Goal: Task Accomplishment & Management: Manage account settings

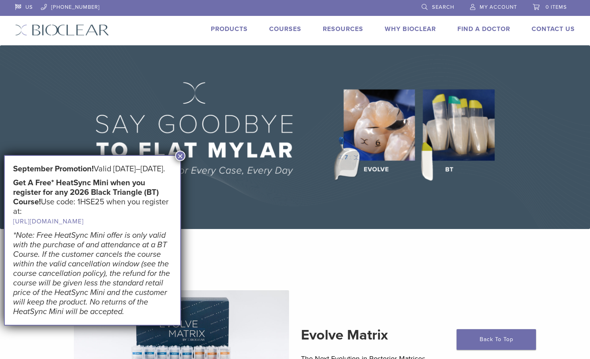
click at [178, 154] on button "×" at bounding box center [180, 156] width 10 height 10
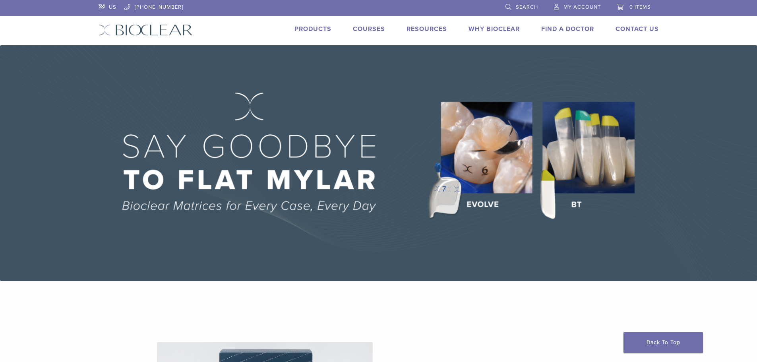
click at [577, 8] on span "My Account" at bounding box center [581, 7] width 37 height 6
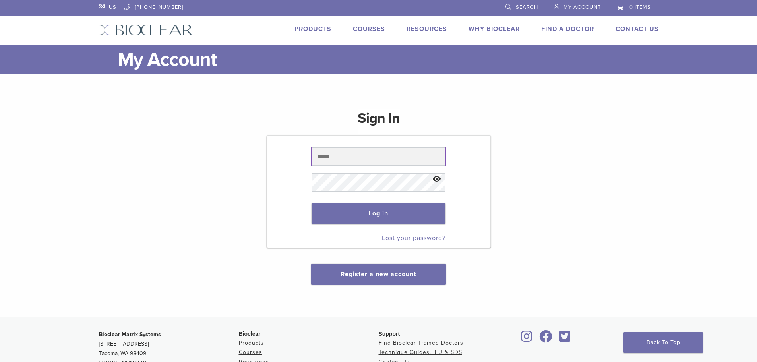
drag, startPoint x: 353, startPoint y: 158, endPoint x: 354, endPoint y: 163, distance: 4.4
click at [353, 161] on input "text" at bounding box center [379, 156] width 134 height 18
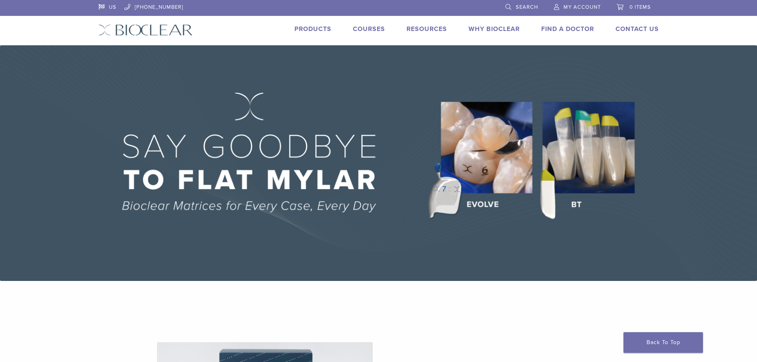
click at [580, 8] on span "My Account" at bounding box center [581, 7] width 37 height 6
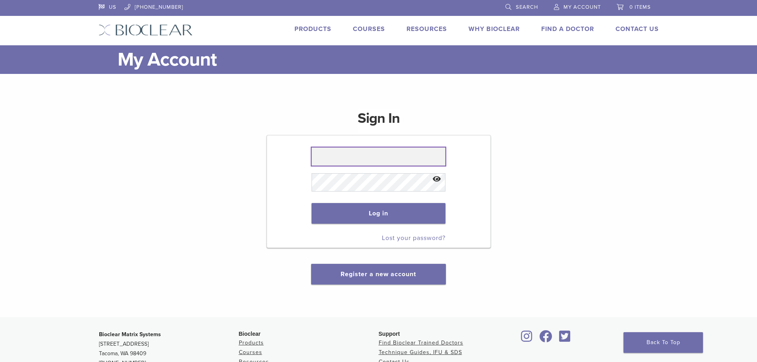
click at [363, 159] on input "text" at bounding box center [379, 156] width 134 height 18
type input "**********"
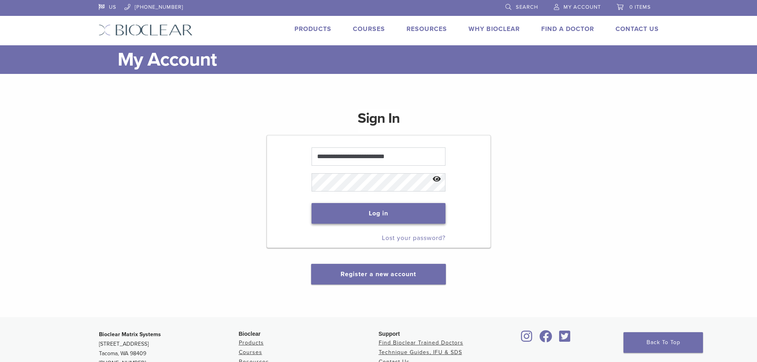
click at [389, 205] on button "Log in" at bounding box center [379, 213] width 134 height 21
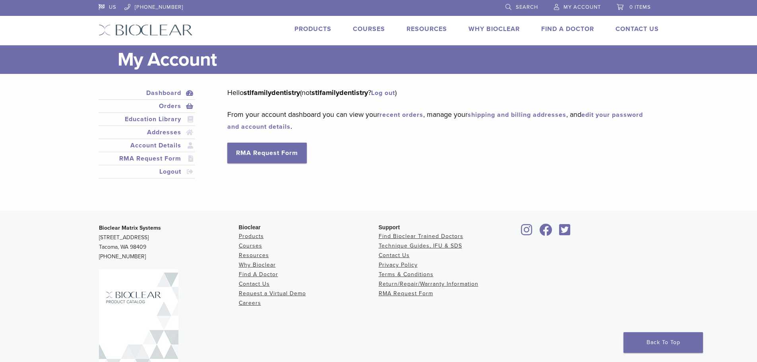
click at [173, 107] on link "Orders" at bounding box center [147, 106] width 94 height 10
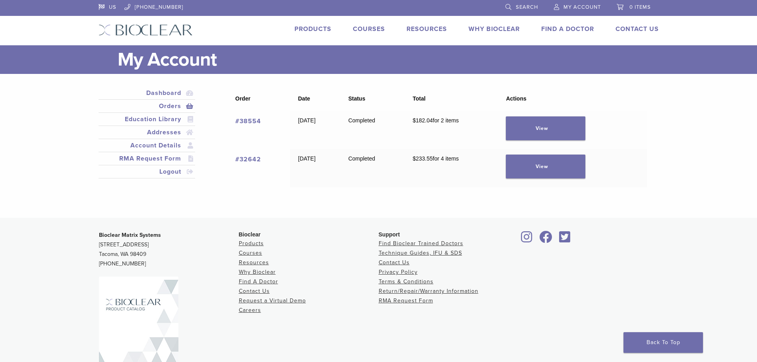
click at [573, 8] on span "My Account" at bounding box center [581, 7] width 37 height 6
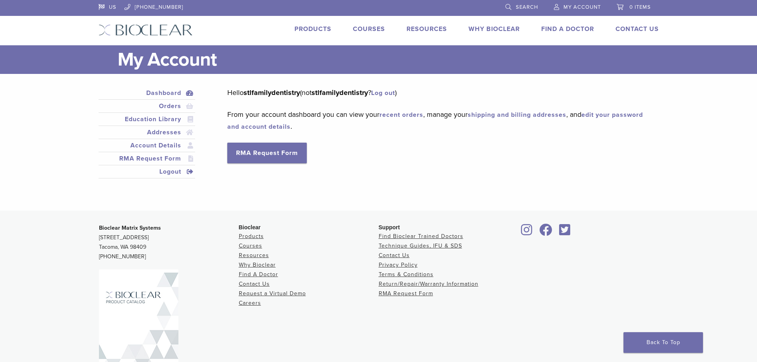
click at [172, 172] on link "Logout" at bounding box center [147, 172] width 94 height 10
